Goal: Task Accomplishment & Management: Complete application form

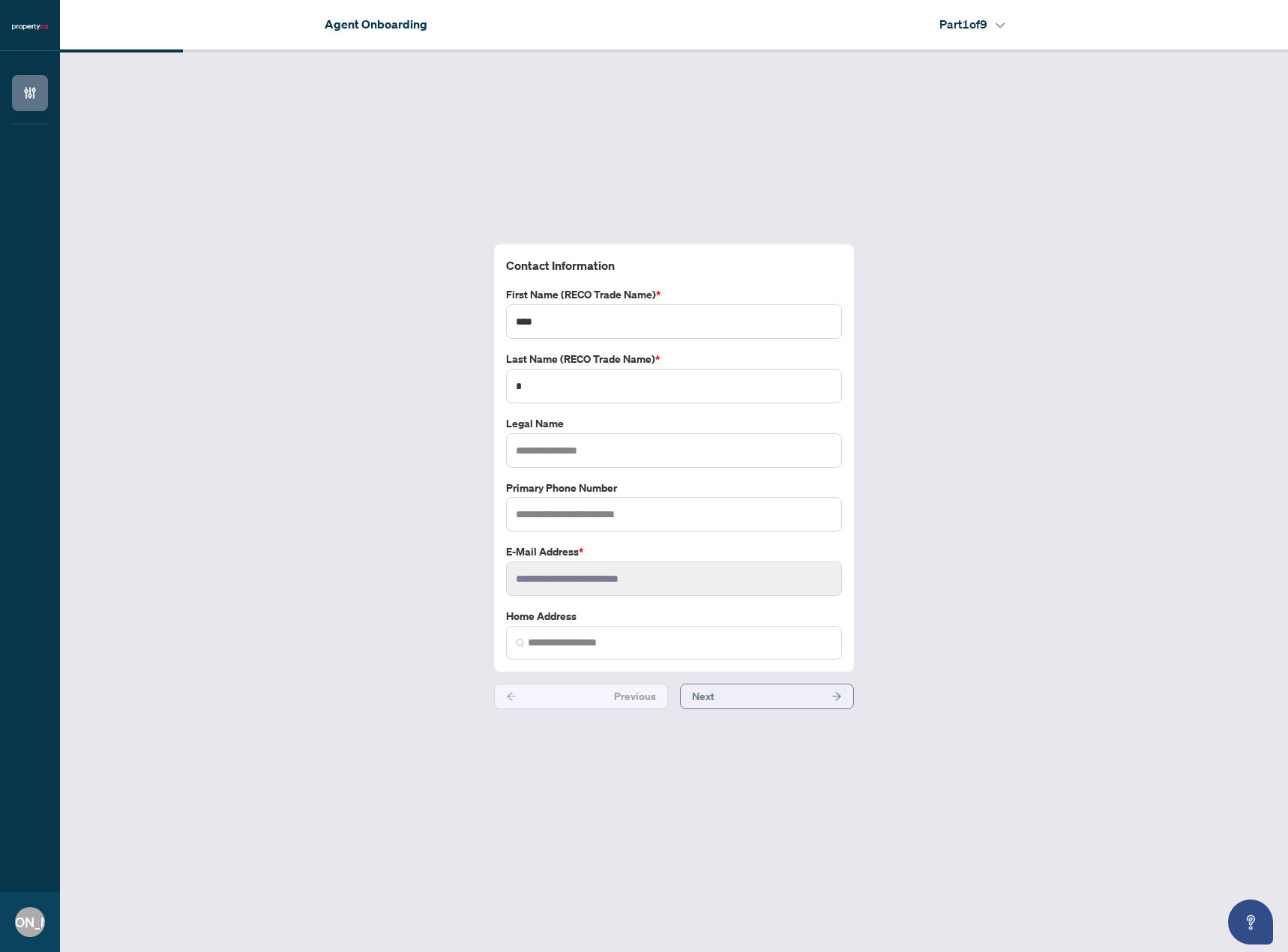
click at [821, 693] on button "Next" at bounding box center [766, 696] width 174 height 26
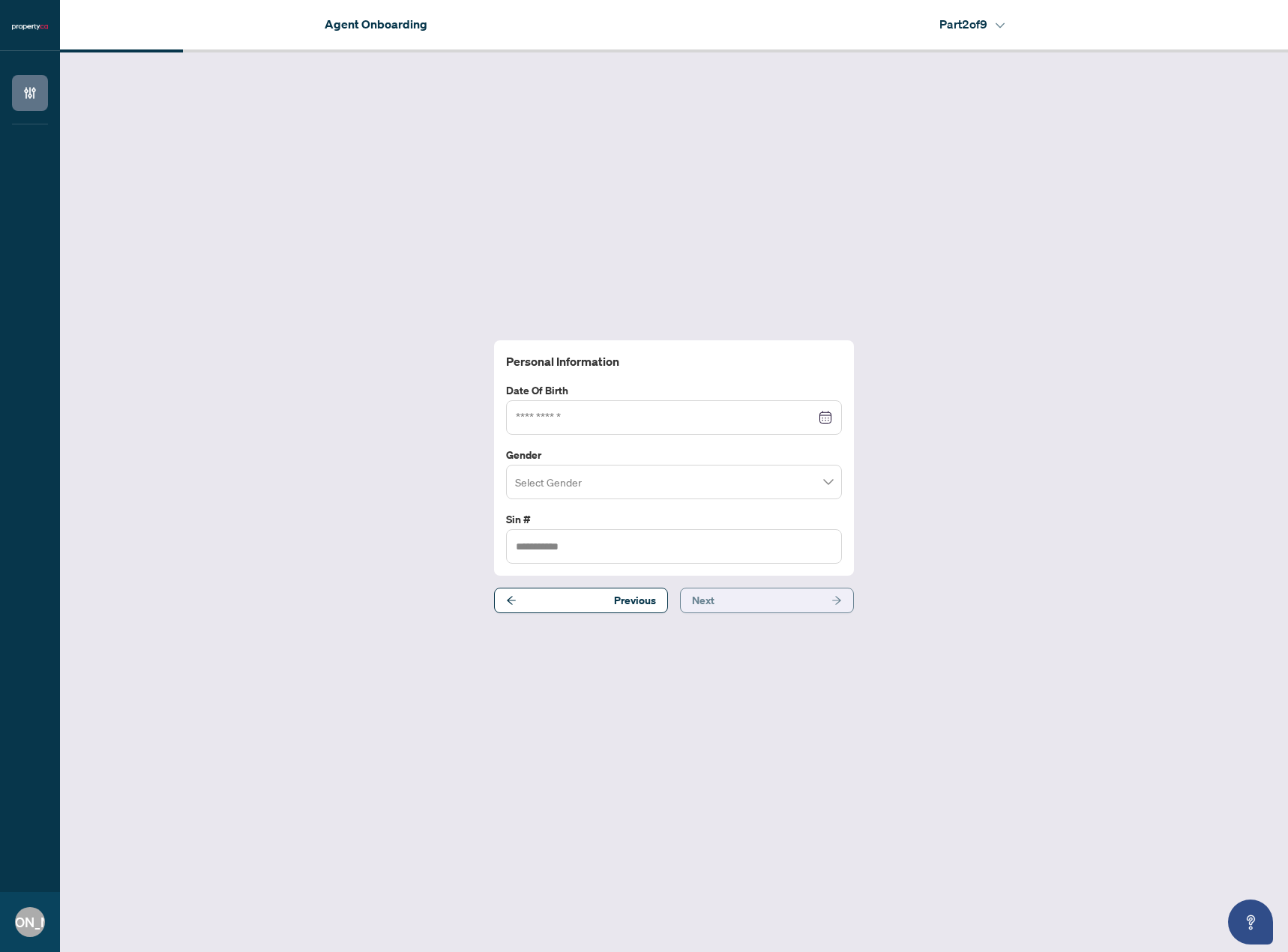
click at [793, 607] on button "Next" at bounding box center [766, 600] width 174 height 26
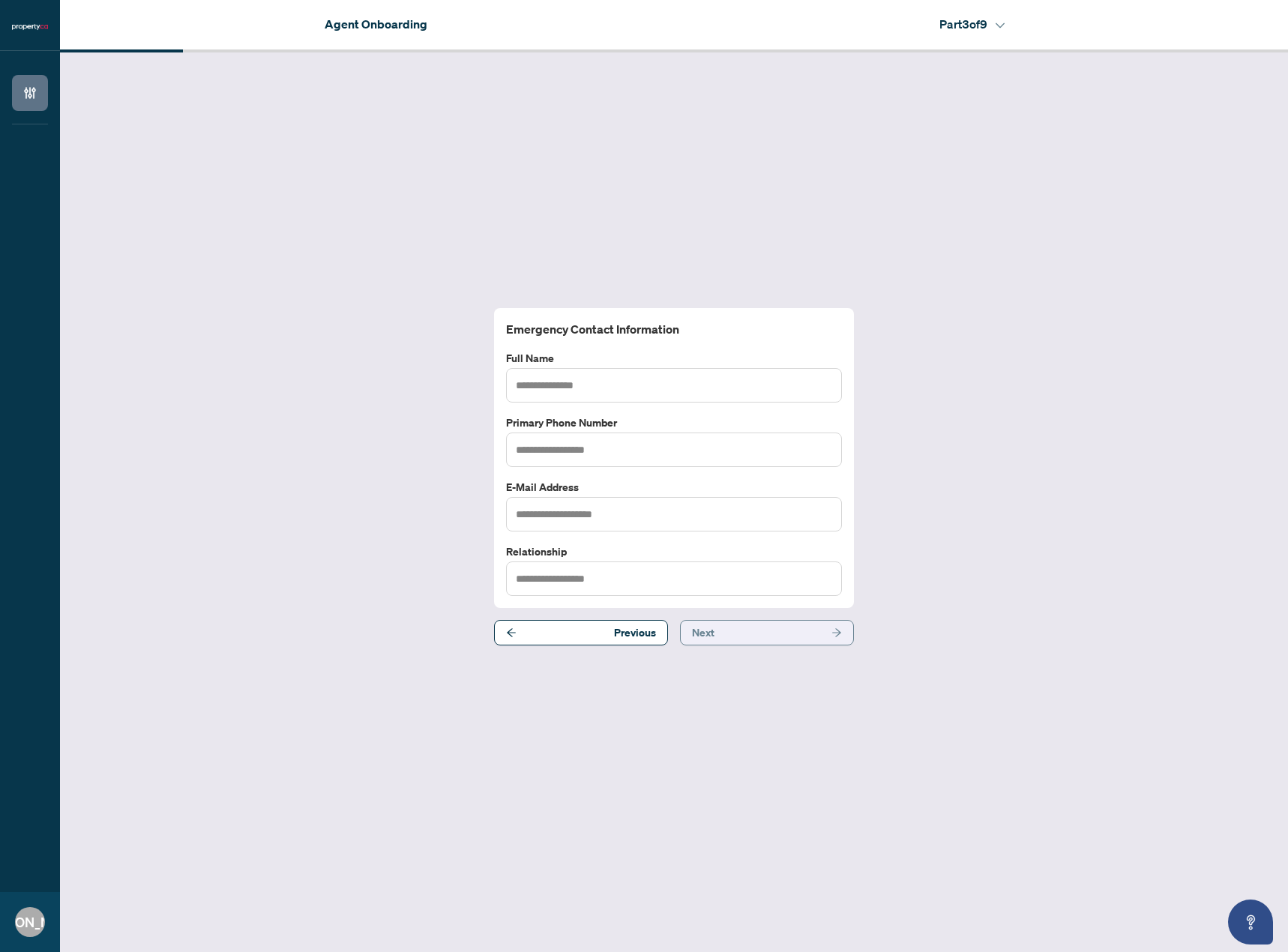
click at [792, 626] on button "Next" at bounding box center [766, 633] width 174 height 26
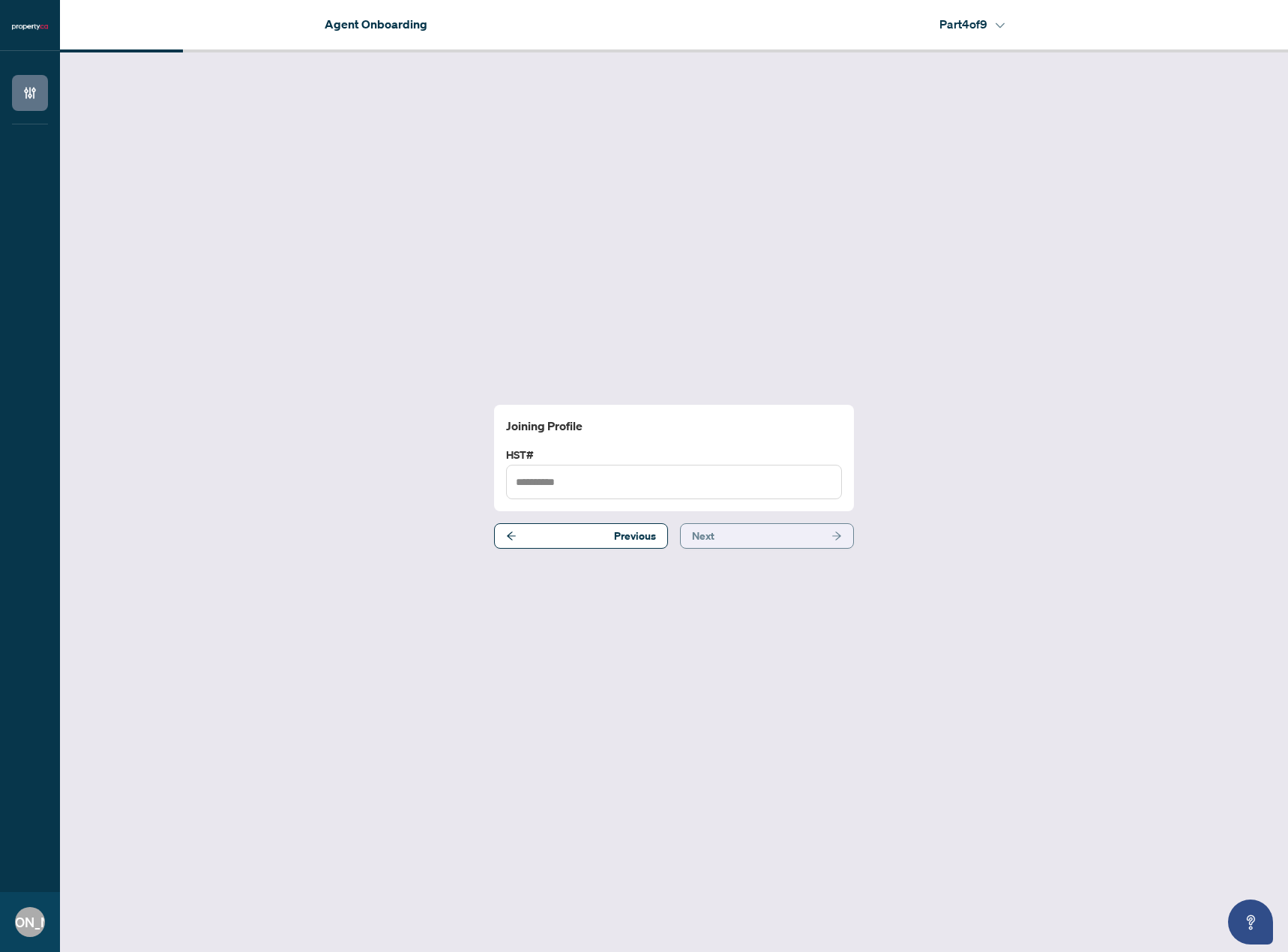
click at [770, 536] on button "Next" at bounding box center [766, 536] width 174 height 26
click at [764, 529] on button "Next" at bounding box center [766, 527] width 174 height 26
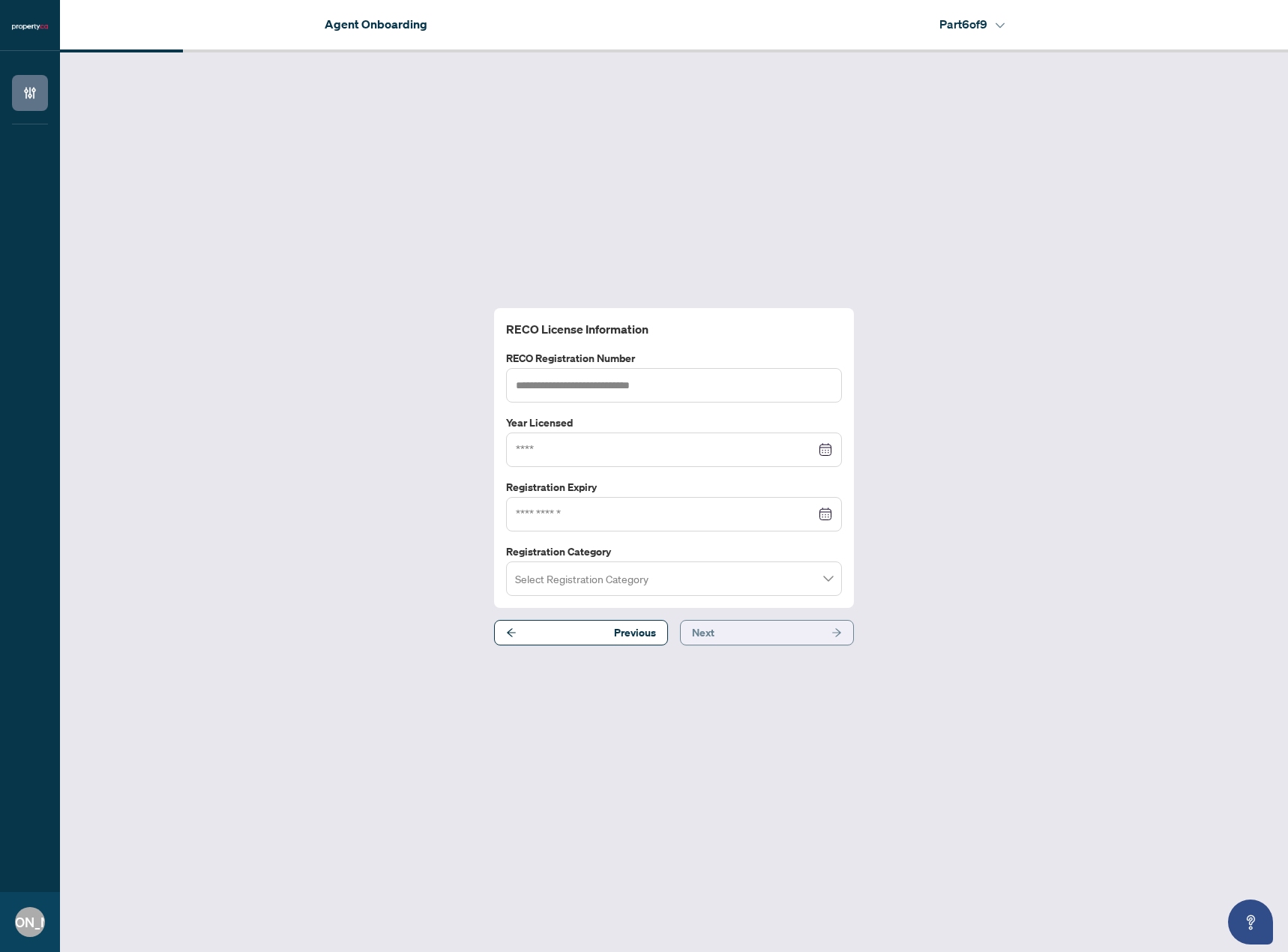
click at [788, 634] on button "Next" at bounding box center [766, 633] width 174 height 26
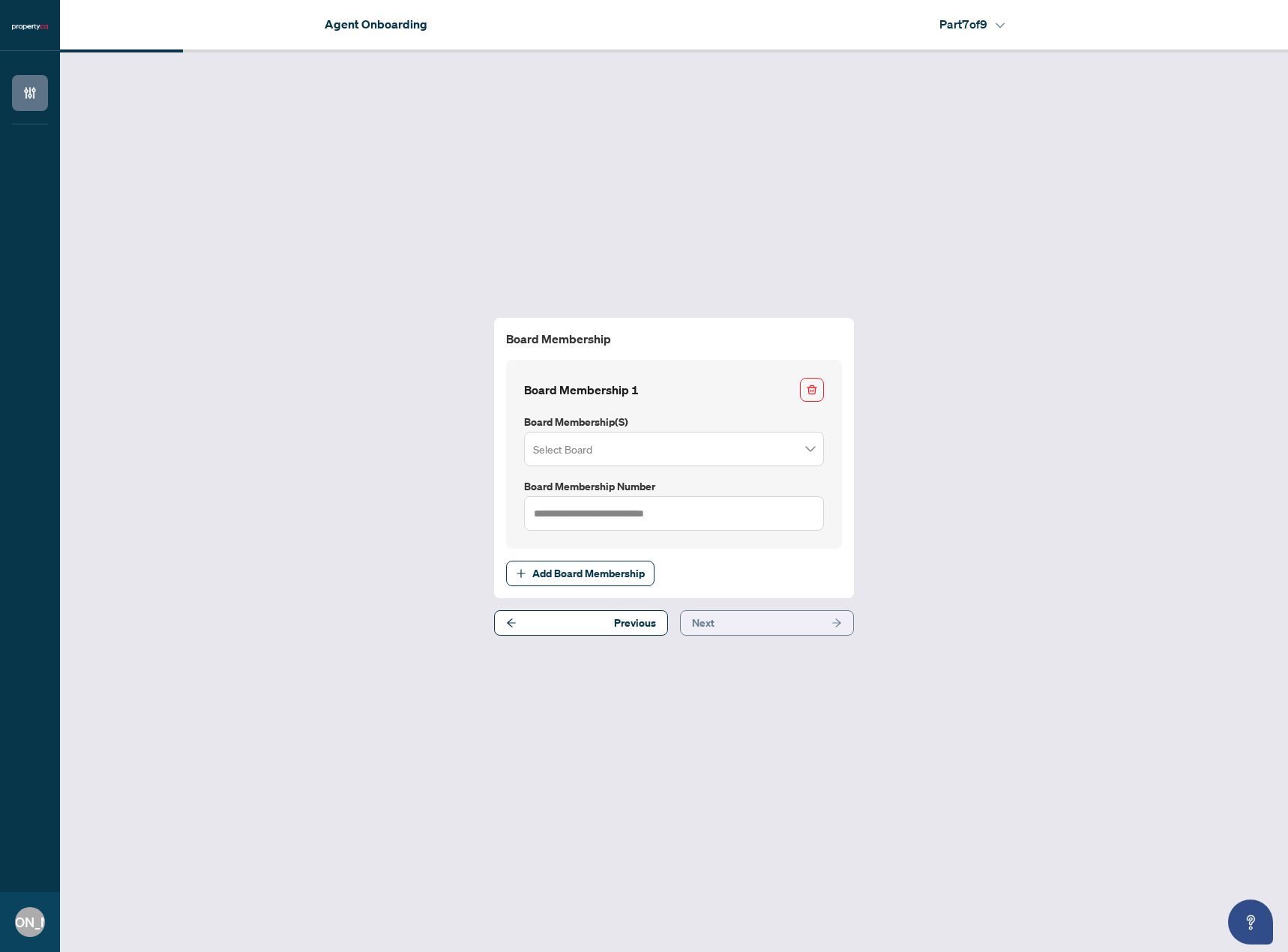
click at [786, 631] on button "Next" at bounding box center [766, 623] width 174 height 26
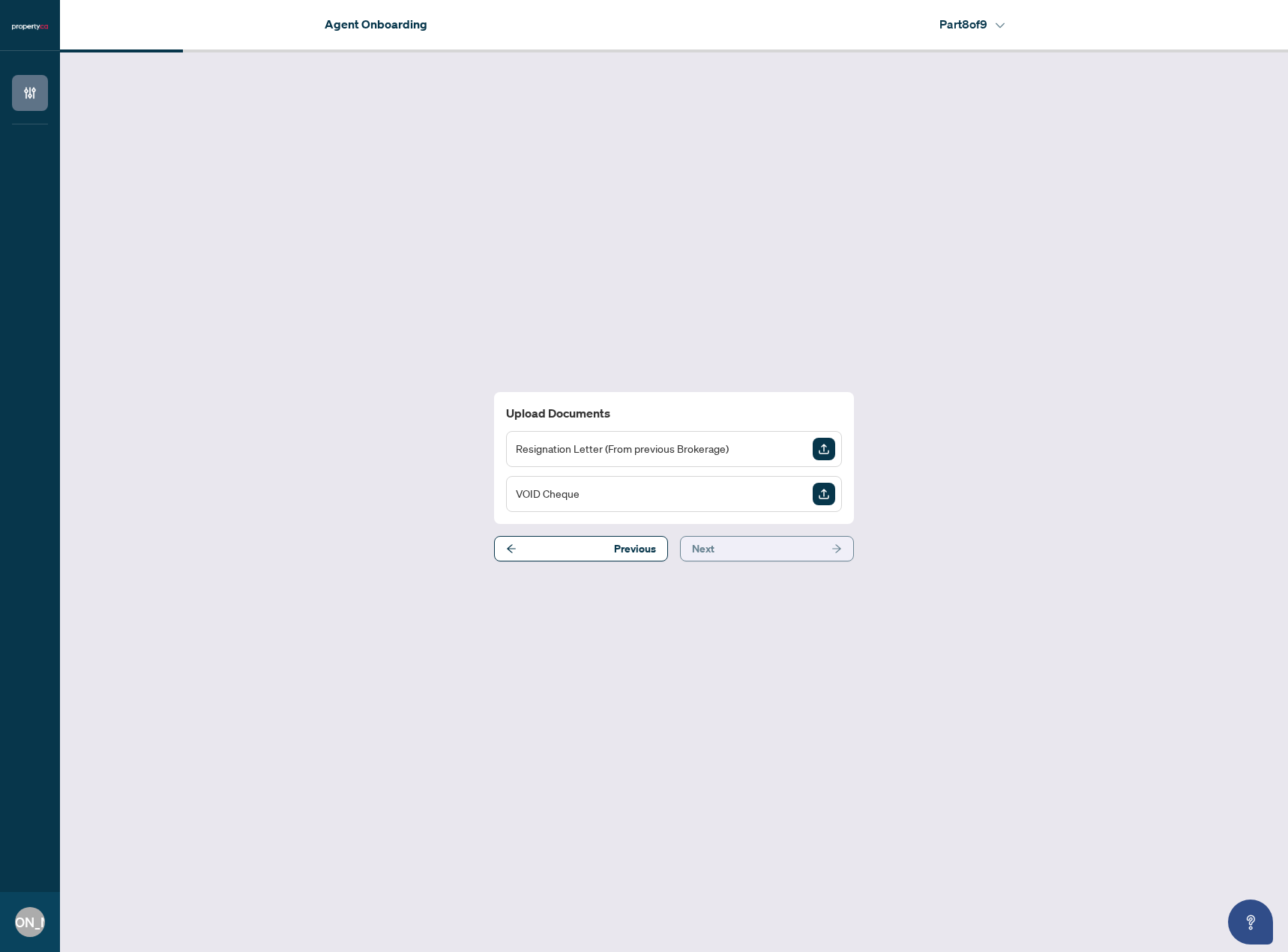
click at [765, 550] on button "Next" at bounding box center [766, 549] width 174 height 26
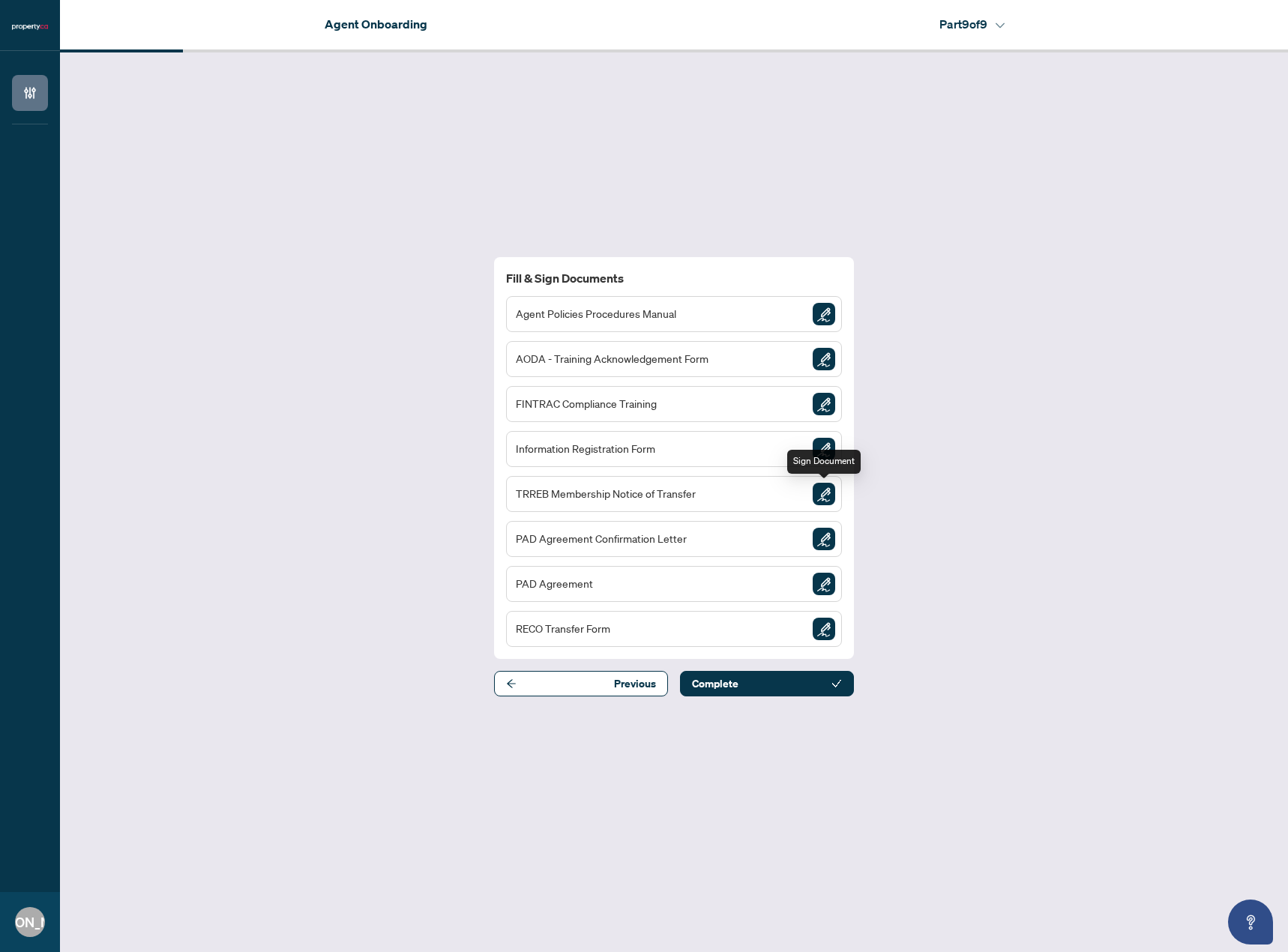
click at [826, 493] on img "Sign Document" at bounding box center [824, 494] width 22 height 22
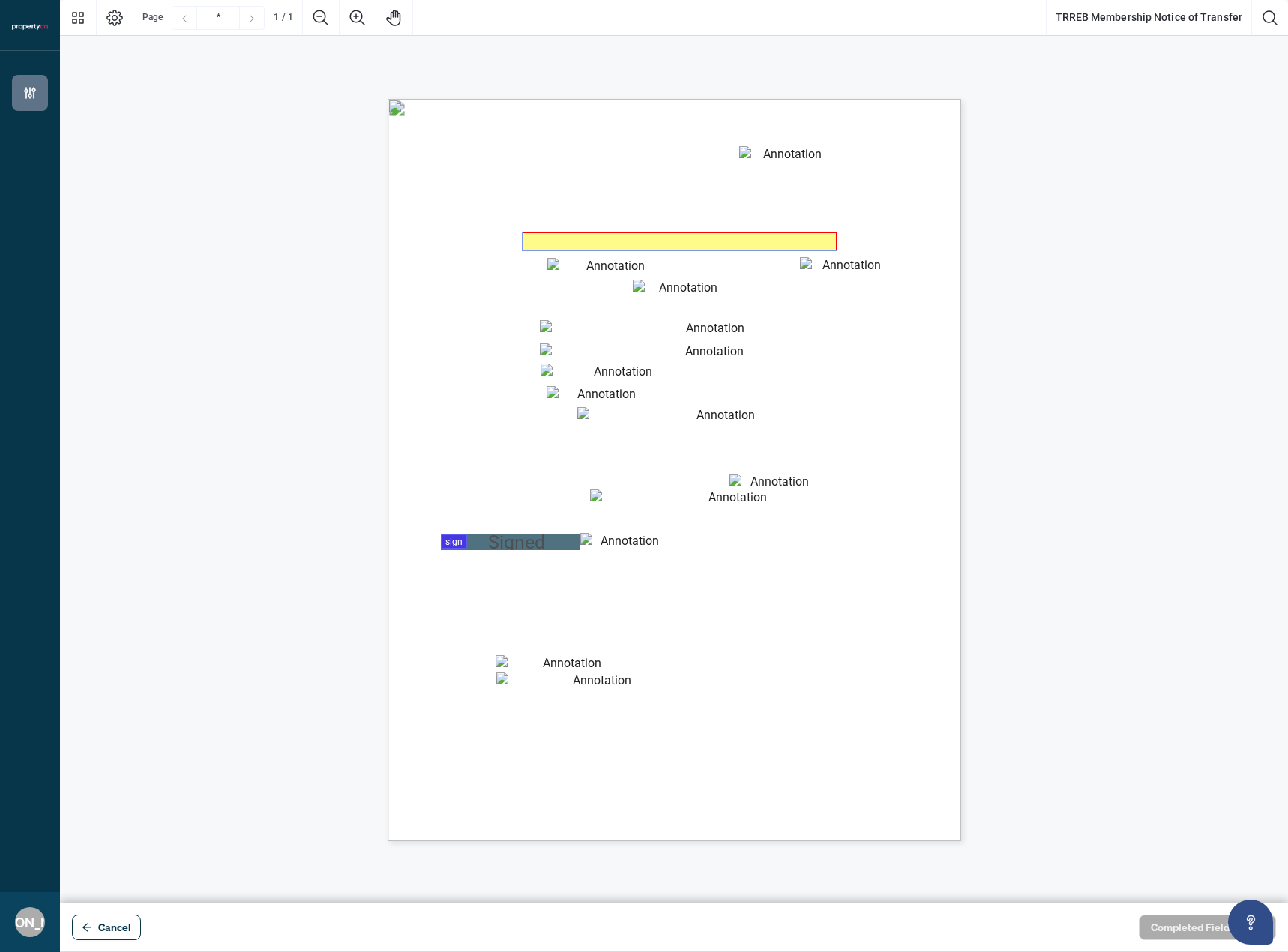
click at [569, 240] on textarea "Member Name" at bounding box center [680, 241] width 314 height 18
type textarea "**********"
click at [568, 264] on input "Membership #" at bounding box center [609, 267] width 123 height 18
type input "*******"
click at [844, 272] on input "RECO Registration" at bounding box center [846, 266] width 91 height 18
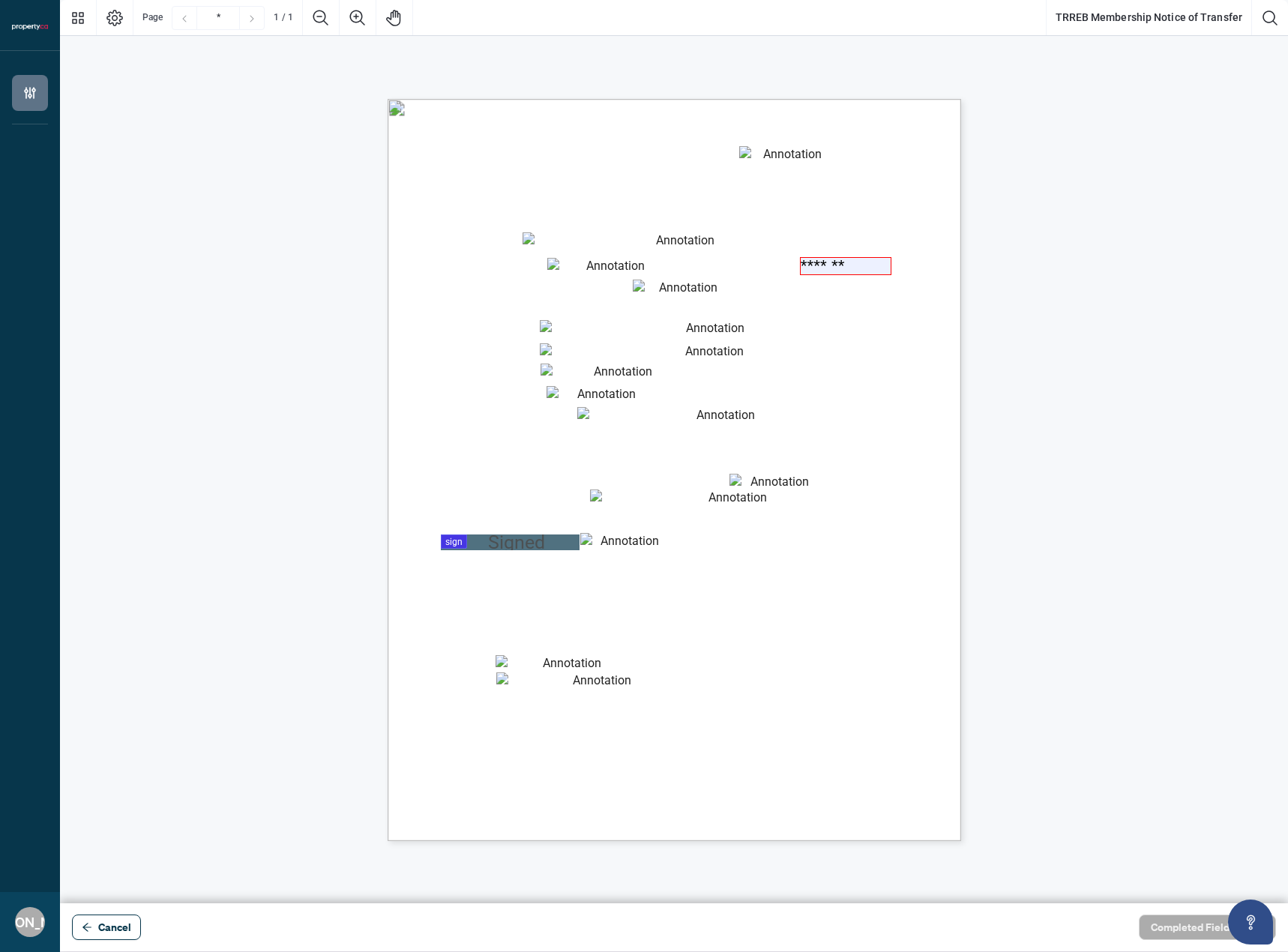
type input "*******"
click at [535, 539] on div at bounding box center [674, 451] width 1228 height 903
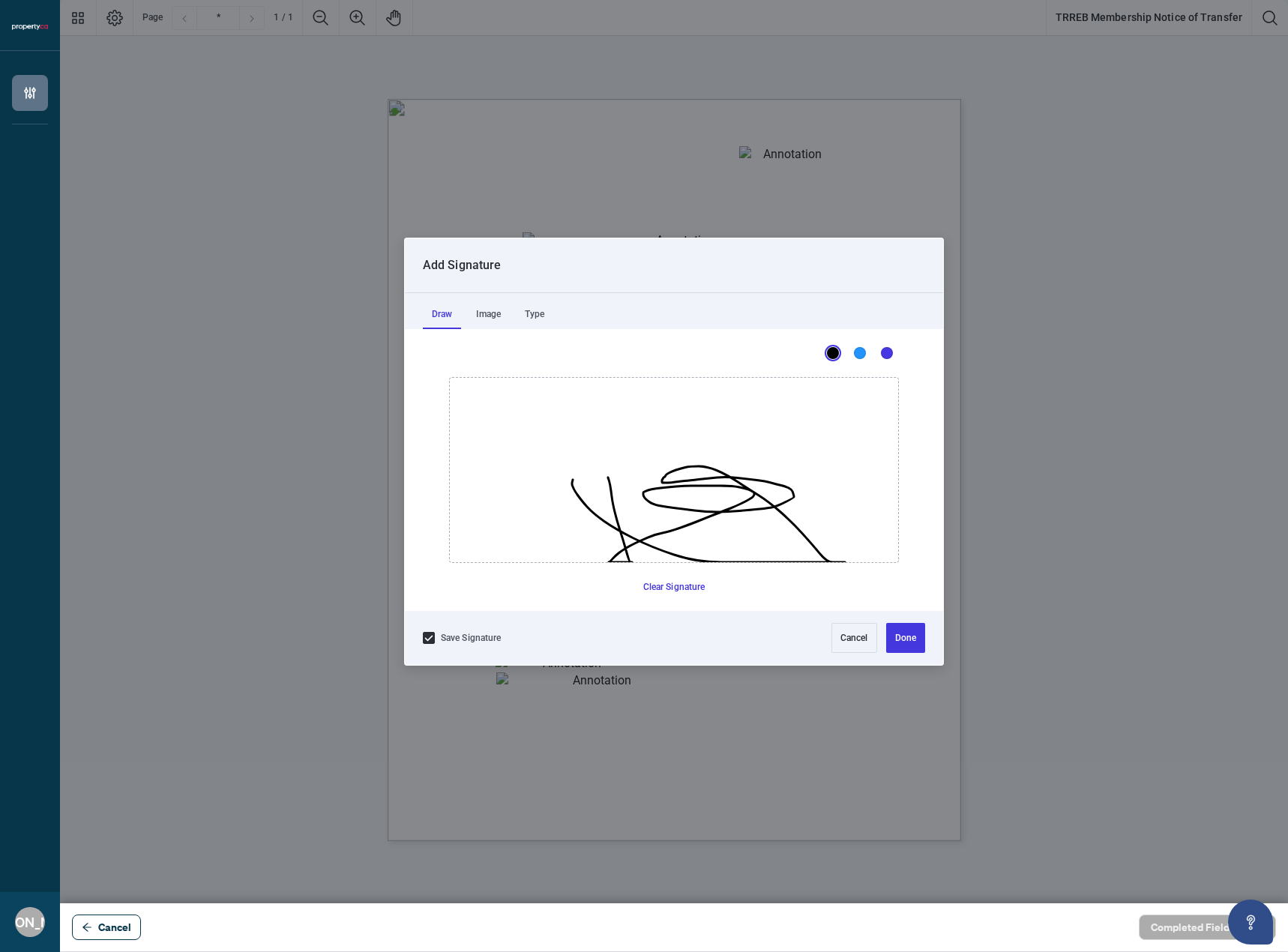
drag, startPoint x: 632, startPoint y: 583, endPoint x: 826, endPoint y: 459, distance: 230.2
click at [746, 455] on icon "Drawing canvas" at bounding box center [673, 470] width 448 height 184
drag, startPoint x: 890, startPoint y: 627, endPoint x: 897, endPoint y: 635, distance: 10.6
click at [891, 629] on button "Done" at bounding box center [906, 637] width 39 height 30
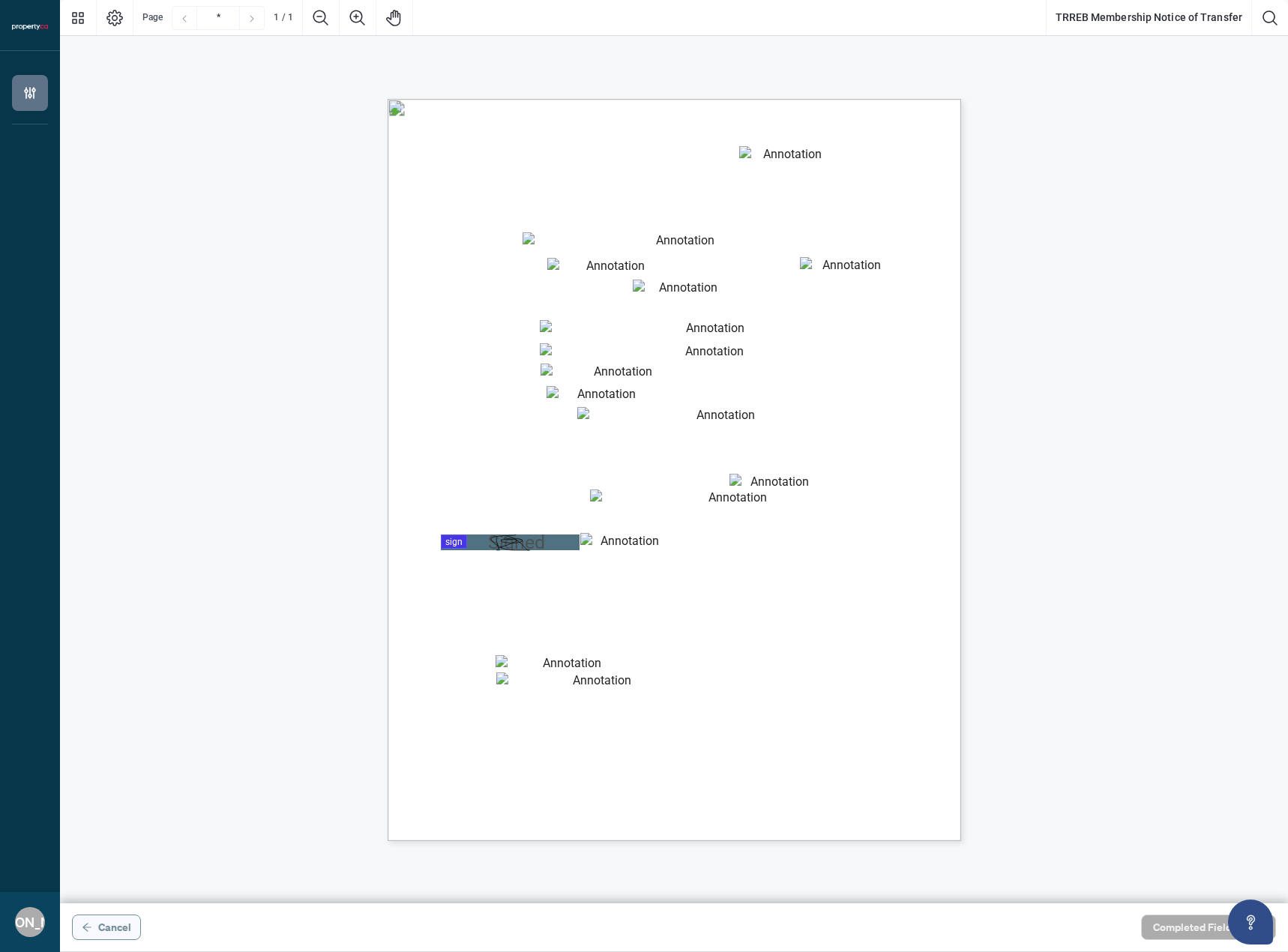
click at [114, 926] on span "Cancel" at bounding box center [115, 927] width 33 height 24
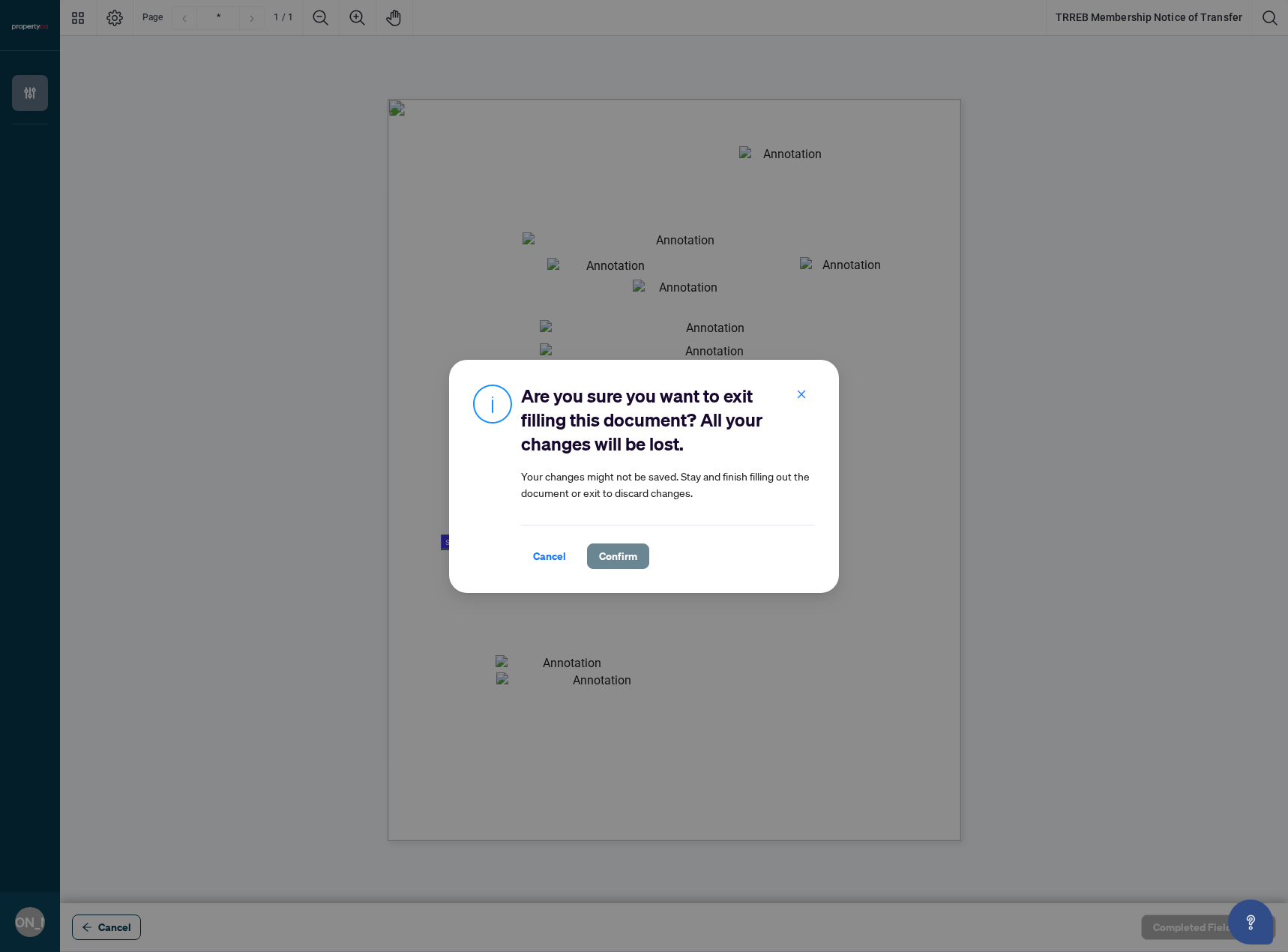
click at [605, 555] on span "Confirm" at bounding box center [618, 556] width 38 height 24
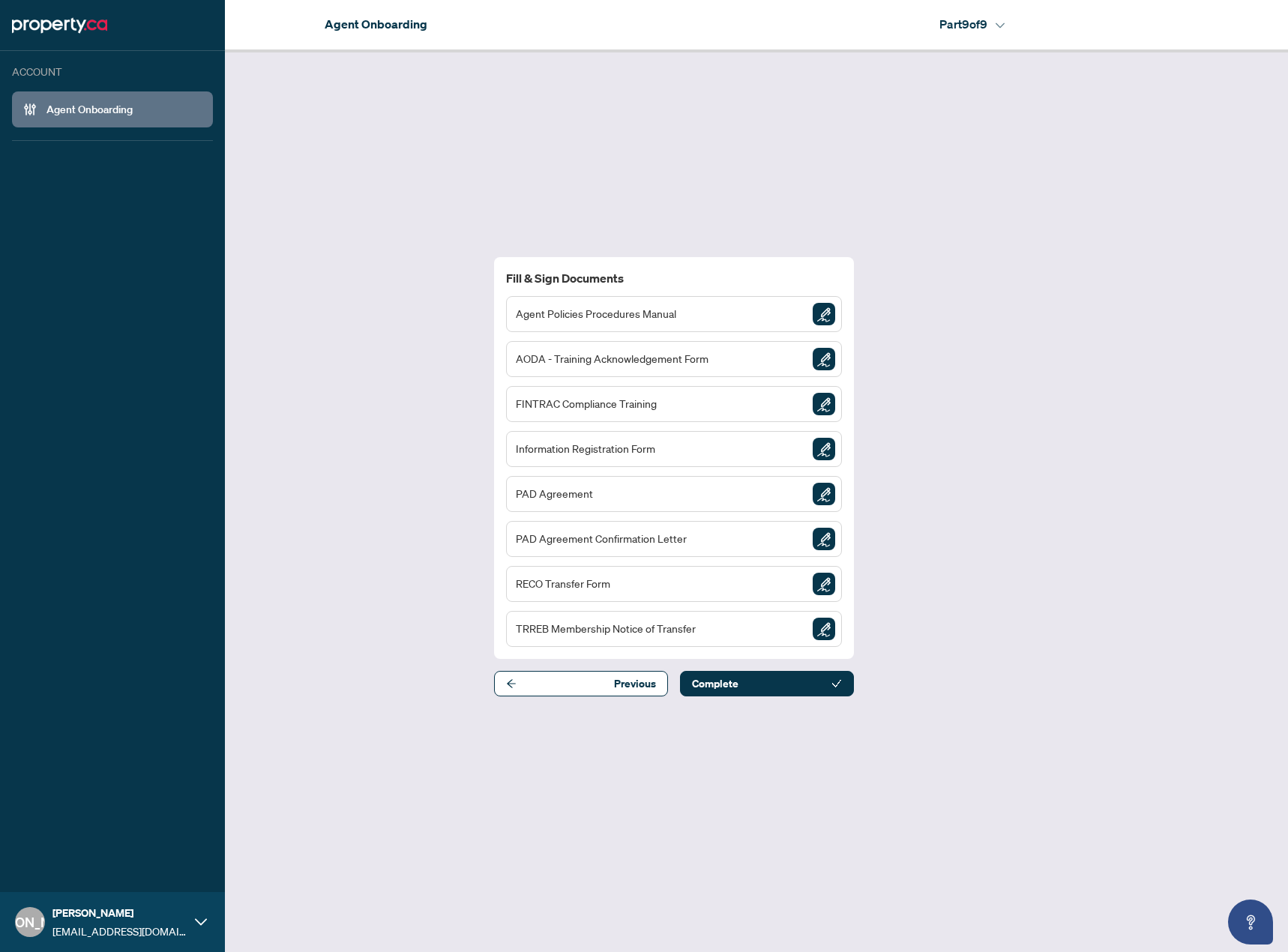
click at [44, 916] on div "JA [PERSON_NAME] A [PERSON_NAME][EMAIL_ADDRESS][DOMAIN_NAME]" at bounding box center [112, 922] width 225 height 60
click at [89, 865] on button "Logout" at bounding box center [112, 865] width 201 height 26
